Goal: Information Seeking & Learning: Compare options

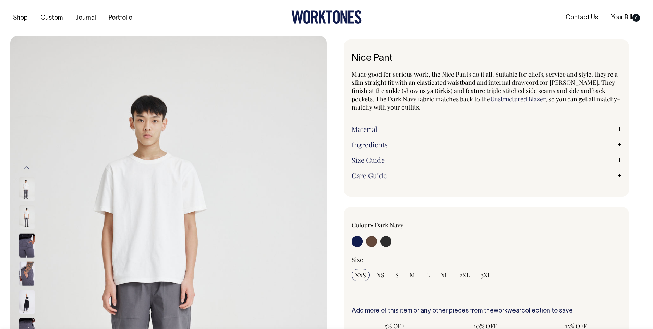
radio input "true"
select select "Charcoal"
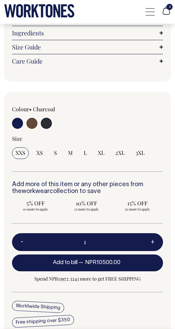
scroll to position [355, 0]
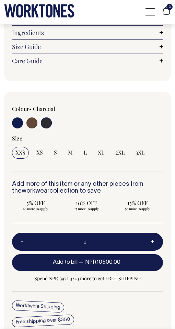
click at [45, 117] on input "radio" at bounding box center [46, 122] width 11 height 11
click at [49, 118] on input "radio" at bounding box center [46, 122] width 11 height 11
drag, startPoint x: 46, startPoint y: 118, endPoint x: 35, endPoint y: 117, distance: 11.4
click at [46, 118] on input "radio" at bounding box center [46, 122] width 11 height 11
click at [32, 117] on input "radio" at bounding box center [31, 122] width 11 height 11
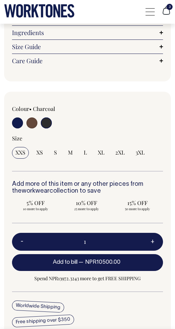
radio input "true"
radio input "false"
radio input "true"
select select "Chocolate"
click at [44, 117] on input "radio" at bounding box center [46, 122] width 11 height 11
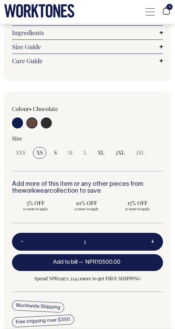
radio input "true"
select select "Charcoal"
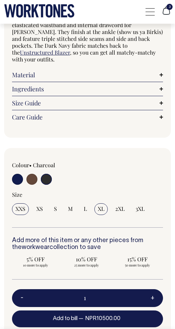
scroll to position [299, 0]
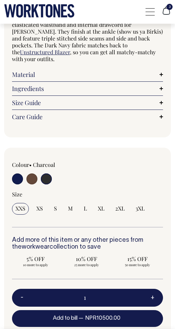
click at [29, 173] on input "radio" at bounding box center [31, 178] width 11 height 11
radio input "true"
radio input "false"
radio input "true"
select select "Chocolate"
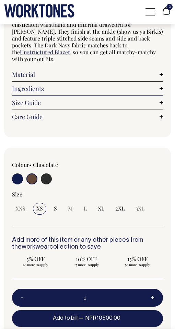
click at [45, 173] on input "radio" at bounding box center [46, 178] width 11 height 11
radio input "true"
select select "Charcoal"
drag, startPoint x: 20, startPoint y: 173, endPoint x: 168, endPoint y: 155, distance: 149.2
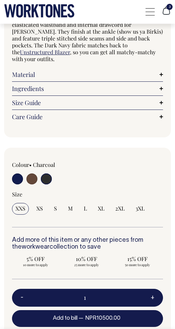
click at [21, 173] on input "radio" at bounding box center [17, 178] width 11 height 11
radio input "true"
select select "Dark Navy"
click at [44, 175] on input "radio" at bounding box center [46, 178] width 11 height 11
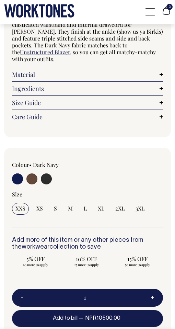
radio input "true"
select select "Charcoal"
drag, startPoint x: 32, startPoint y: 174, endPoint x: 31, endPoint y: 162, distance: 12.0
click at [32, 174] on input "radio" at bounding box center [31, 178] width 11 height 11
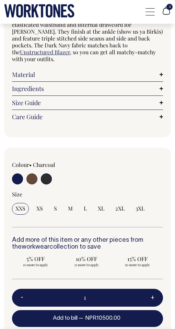
radio input "true"
radio input "false"
radio input "true"
select select "Chocolate"
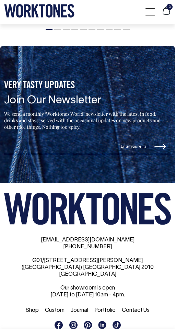
scroll to position [1200, 0]
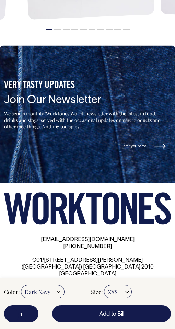
radio input "true"
radio input "false"
radio input "true"
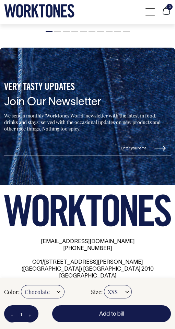
click at [49, 296] on select "Dark Navy Chocolate [GEOGRAPHIC_DATA]" at bounding box center [43, 291] width 44 height 13
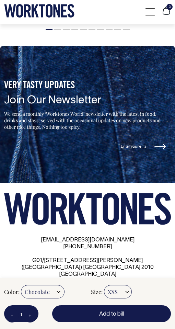
scroll to position [1198, 0]
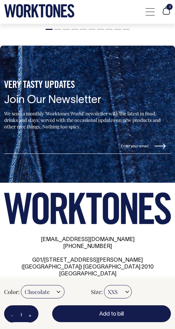
select select "Dark Navy"
radio input "true"
click at [21, 285] on select "Dark Navy Chocolate [GEOGRAPHIC_DATA]" at bounding box center [43, 291] width 44 height 13
radio input "true"
click at [46, 289] on select "Dark Navy Chocolate [GEOGRAPHIC_DATA]" at bounding box center [43, 291] width 44 height 13
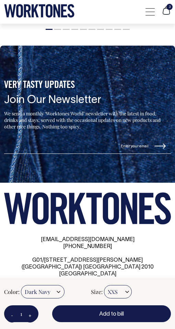
select select "Charcoal"
radio input "true"
click at [21, 285] on select "Dark Navy Chocolate [GEOGRAPHIC_DATA]" at bounding box center [43, 291] width 44 height 13
radio input "true"
click at [34, 294] on select "Dark Navy Chocolate [GEOGRAPHIC_DATA]" at bounding box center [43, 291] width 44 height 13
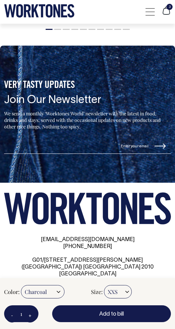
select select "Dark Navy"
radio input "true"
click at [21, 285] on select "Dark Navy Chocolate [GEOGRAPHIC_DATA]" at bounding box center [43, 291] width 44 height 13
radio input "true"
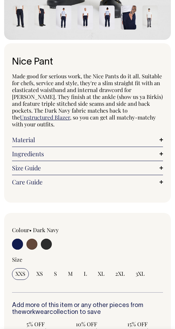
drag, startPoint x: 50, startPoint y: 229, endPoint x: 46, endPoint y: 236, distance: 8.1
click at [49, 231] on div "Colour • Dark Navy" at bounding box center [42, 238] width 60 height 24
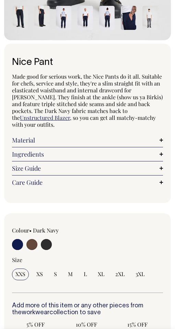
scroll to position [233, 0]
click at [46, 239] on input "radio" at bounding box center [46, 244] width 11 height 11
radio input "true"
select select "Charcoal"
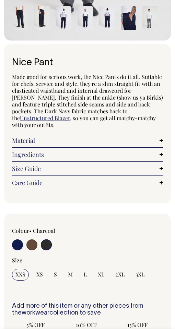
click at [29, 240] on input "radio" at bounding box center [31, 244] width 11 height 11
radio input "true"
radio input "false"
radio input "true"
select select "Chocolate"
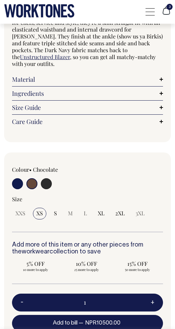
scroll to position [295, 0]
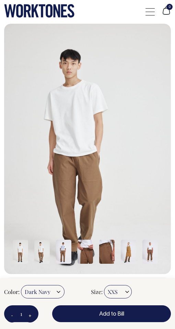
radio input "true"
radio input "false"
radio input "true"
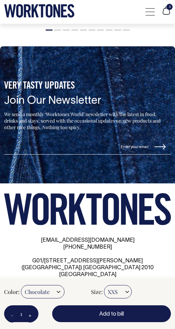
click at [43, 292] on select "Dark Navy Chocolate [GEOGRAPHIC_DATA]" at bounding box center [43, 291] width 44 height 13
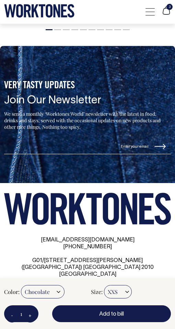
scroll to position [1198, 0]
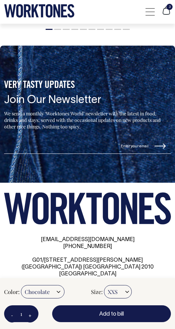
select select "Charcoal"
radio input "true"
click at [21, 285] on select "Dark Navy Chocolate [GEOGRAPHIC_DATA]" at bounding box center [43, 291] width 44 height 13
radio input "true"
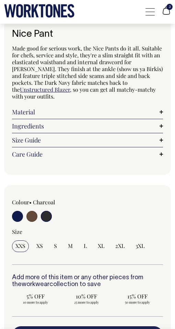
click at [48, 213] on input "radio" at bounding box center [46, 216] width 11 height 11
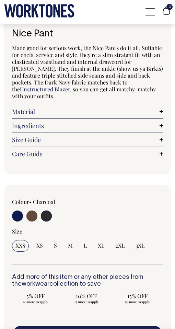
click at [30, 210] on input "radio" at bounding box center [31, 215] width 11 height 11
radio input "true"
radio input "false"
radio input "true"
select select "Chocolate"
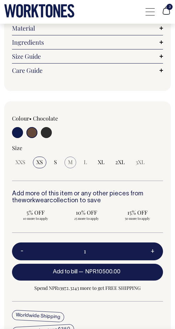
scroll to position [346, 0]
